Goal: Transaction & Acquisition: Purchase product/service

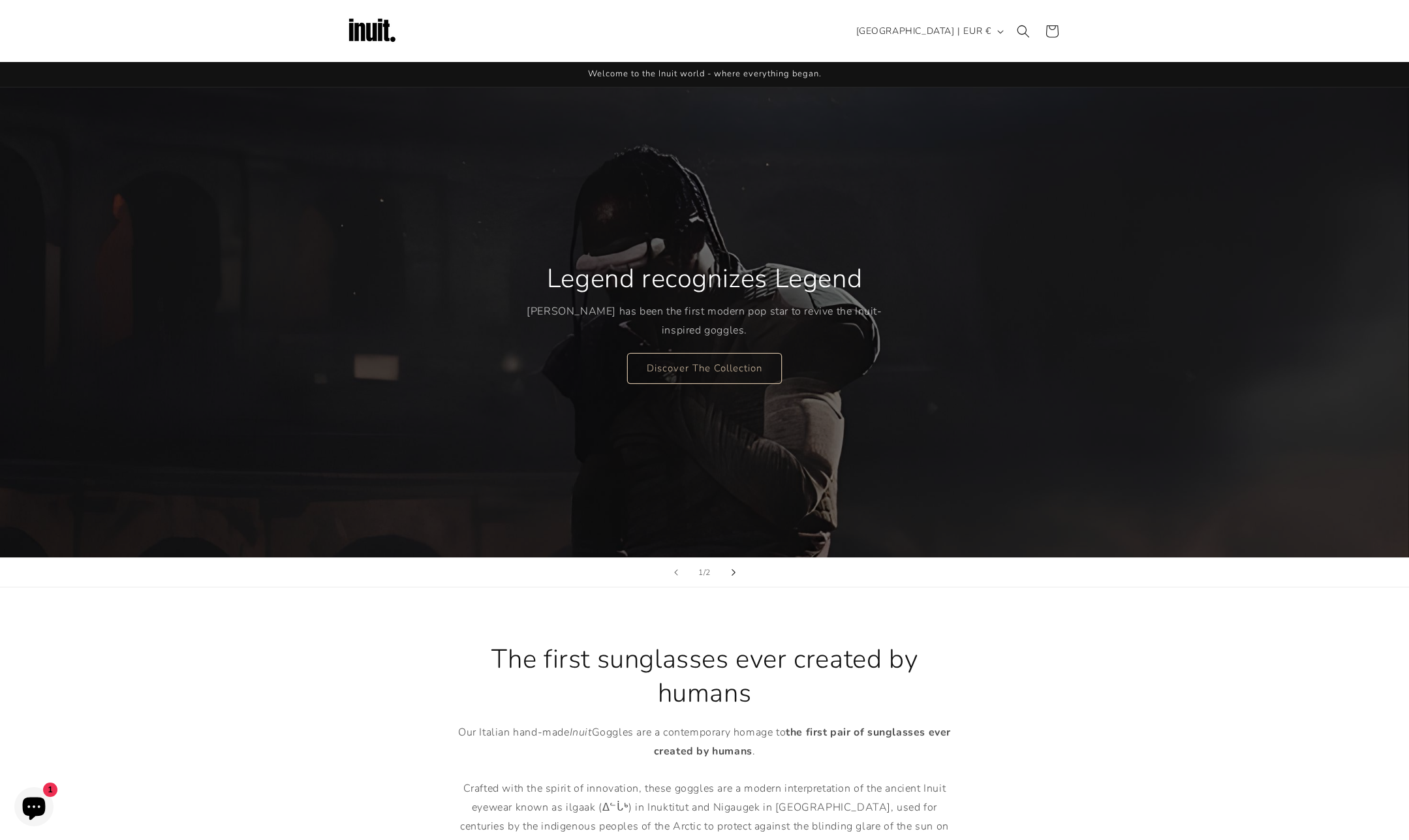
click at [737, 577] on button "Next slide" at bounding box center [733, 572] width 28 height 28
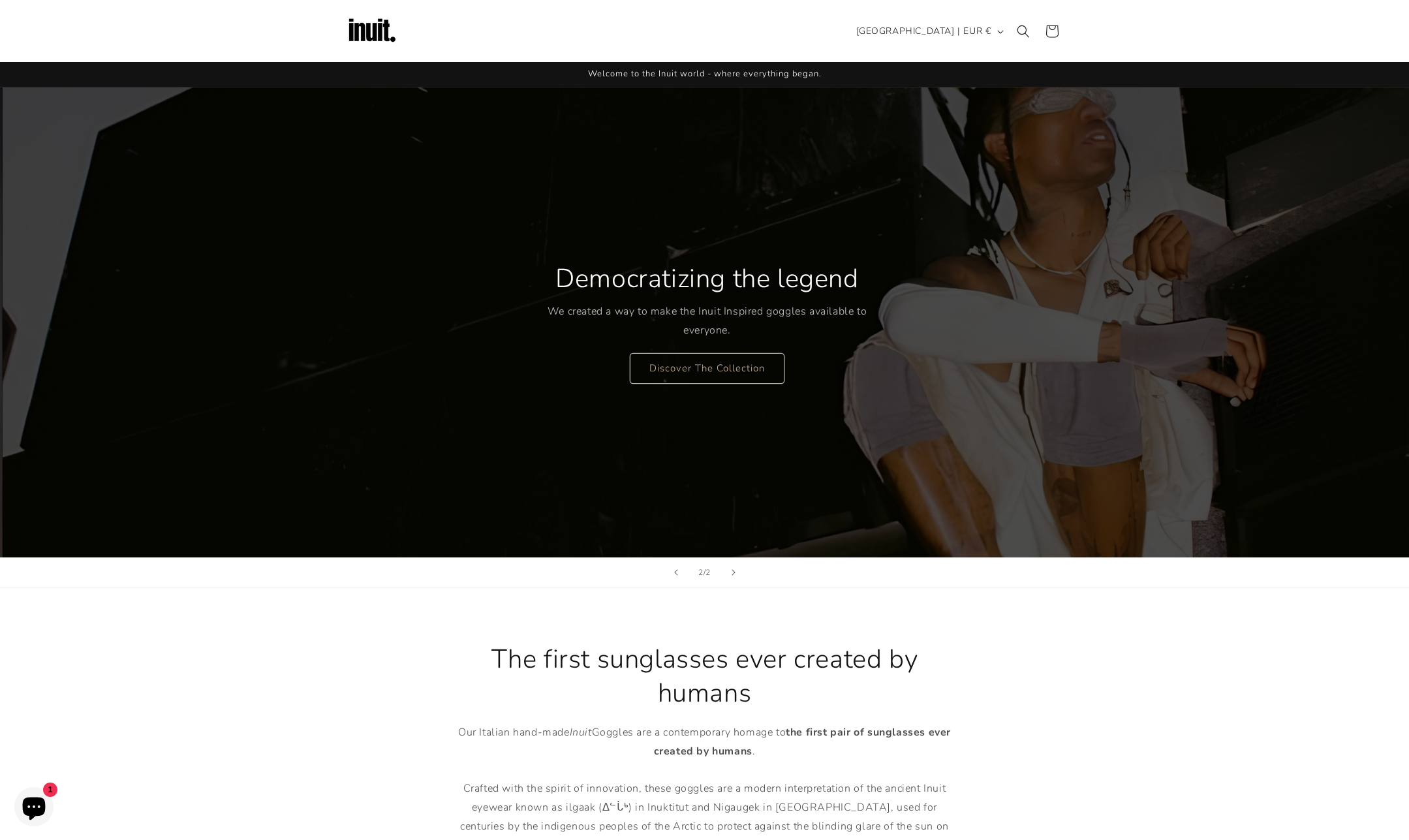
scroll to position [0, 1409]
click at [723, 372] on link "Discover The Collection" at bounding box center [704, 368] width 155 height 31
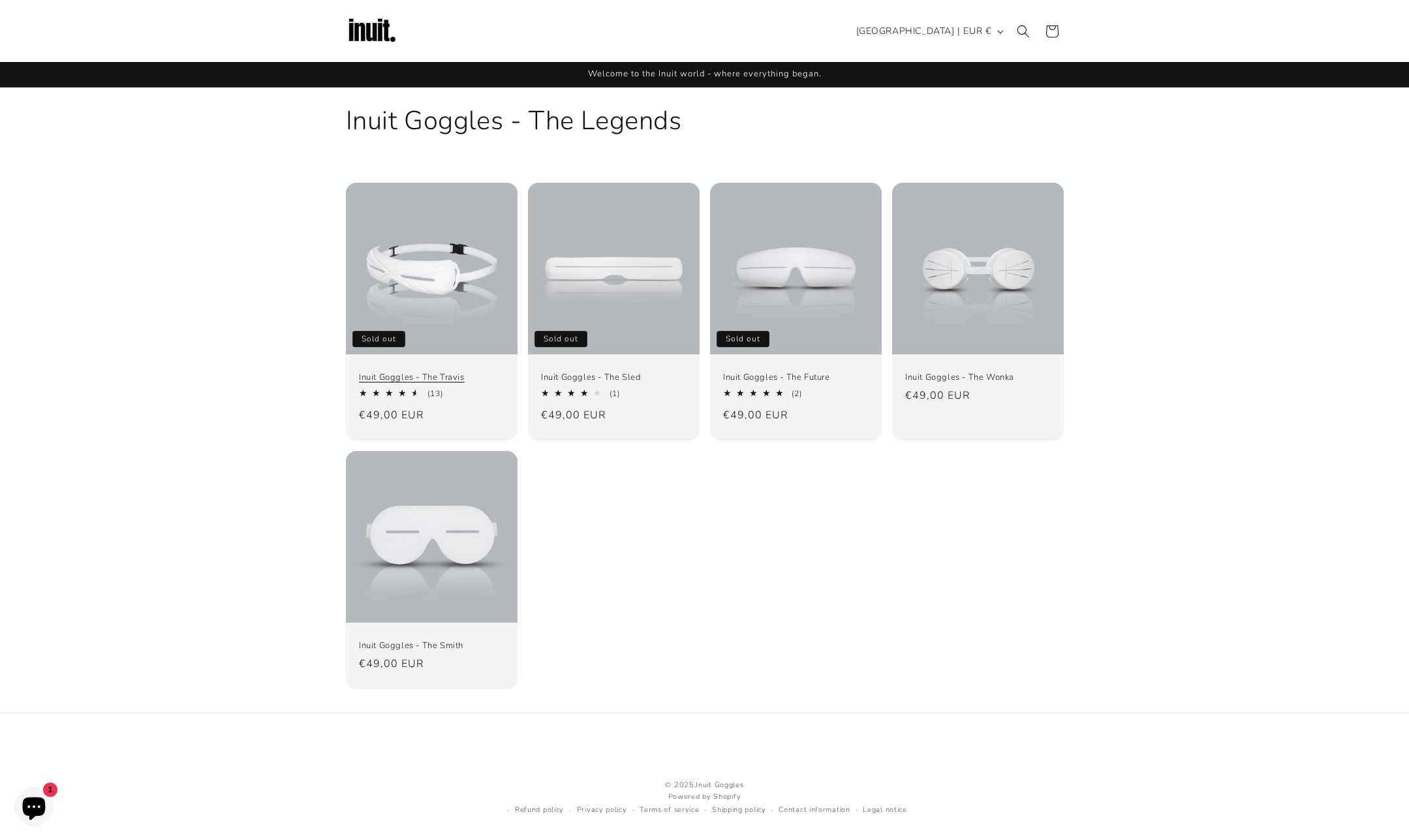
click at [476, 372] on link "Inuit Goggles - The Travis" at bounding box center [432, 377] width 145 height 11
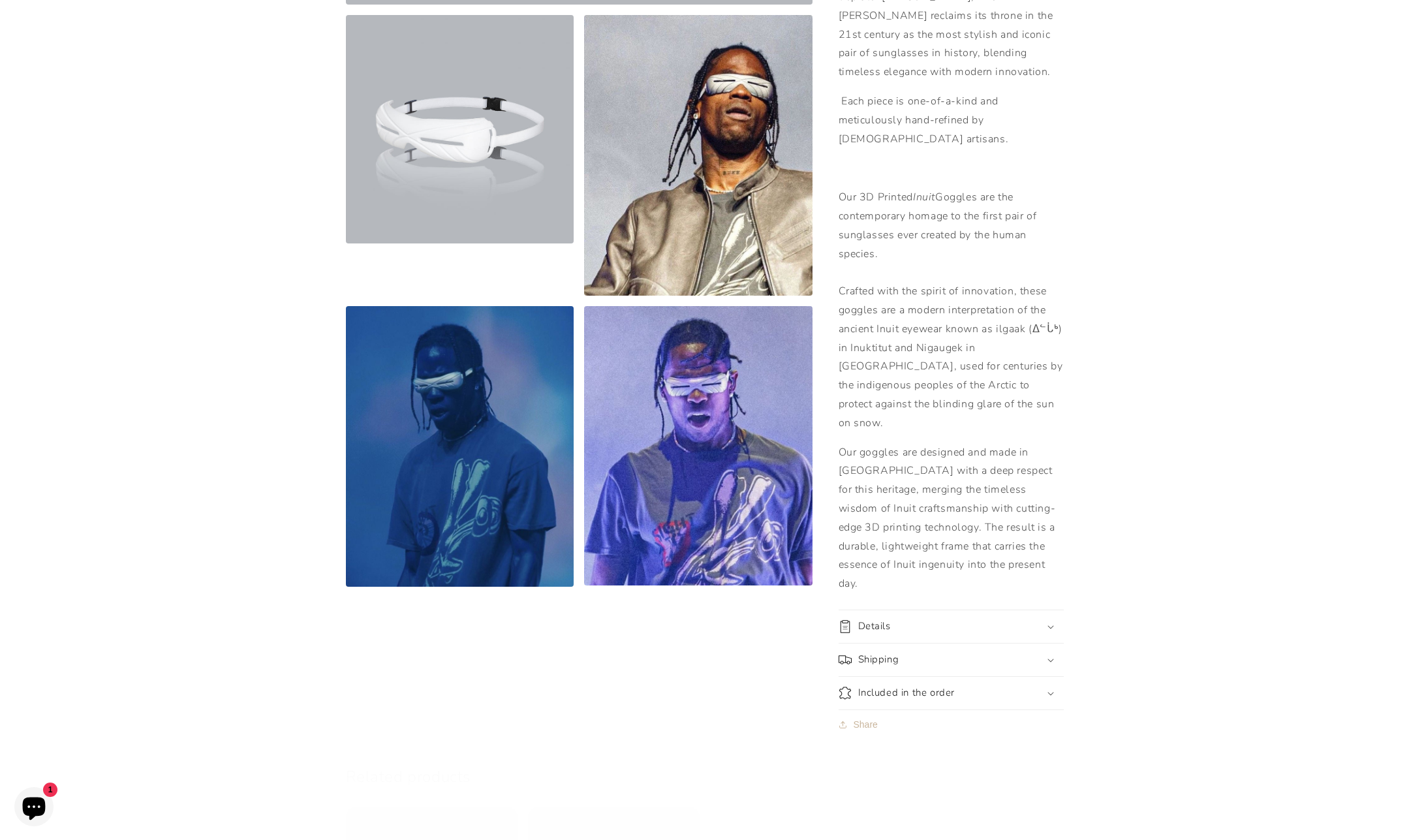
scroll to position [565, 0]
